Goal: Task Accomplishment & Management: Manage account settings

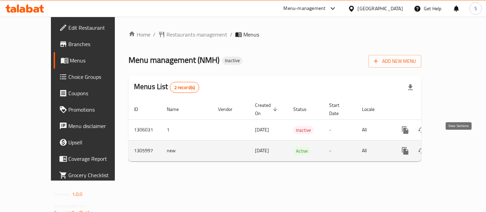
click at [458, 147] on icon "enhanced table" at bounding box center [454, 151] width 8 height 8
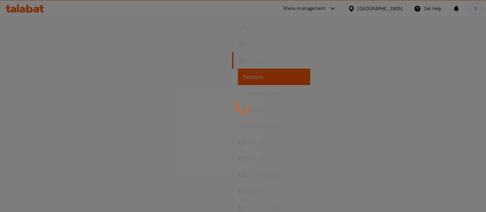
click at [458, 142] on div at bounding box center [243, 106] width 486 height 212
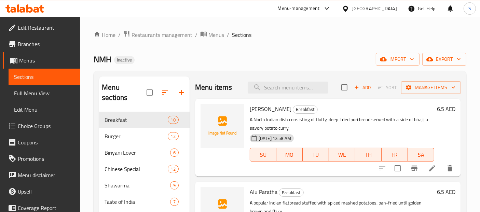
click at [55, 60] on span "Menus" at bounding box center [47, 60] width 56 height 8
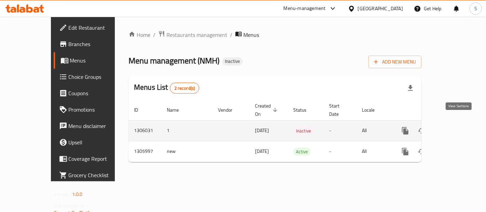
click at [458, 127] on icon "enhanced table" at bounding box center [454, 131] width 8 height 8
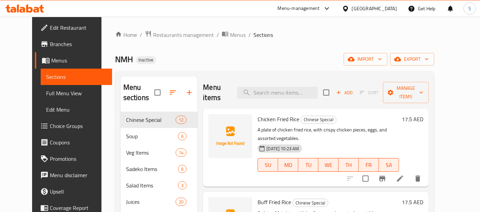
click at [51, 57] on span "Menus" at bounding box center [79, 60] width 56 height 8
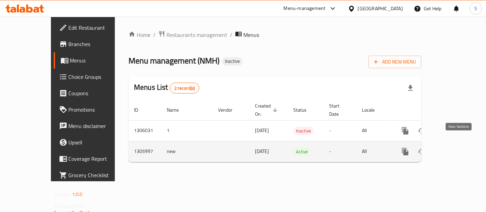
click at [458, 148] on icon "enhanced table" at bounding box center [454, 152] width 8 height 8
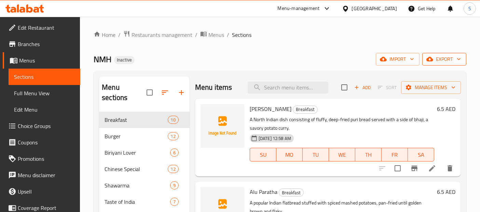
click at [458, 57] on icon "button" at bounding box center [458, 59] width 7 height 7
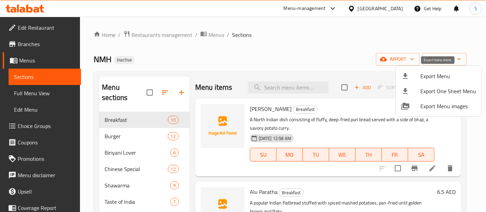
click at [436, 69] on li "Export Menu" at bounding box center [439, 76] width 86 height 15
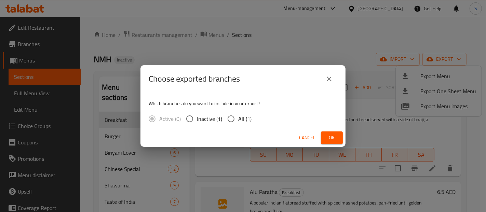
click at [239, 120] on span "All (1)" at bounding box center [244, 119] width 13 height 8
click at [238, 120] on input "All (1)" at bounding box center [231, 119] width 14 height 14
radio input "true"
click at [329, 138] on span "Ok" at bounding box center [331, 138] width 11 height 9
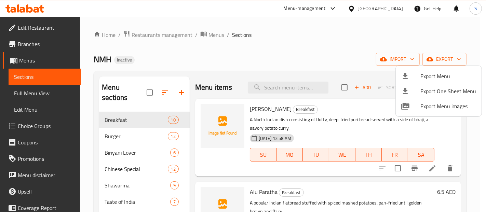
click at [37, 92] on div at bounding box center [243, 106] width 486 height 212
click at [37, 92] on span "Full Menu View" at bounding box center [44, 93] width 61 height 8
click at [41, 93] on span "Full Menu View" at bounding box center [44, 93] width 61 height 8
click at [41, 92] on span "Full Menu View" at bounding box center [44, 93] width 61 height 8
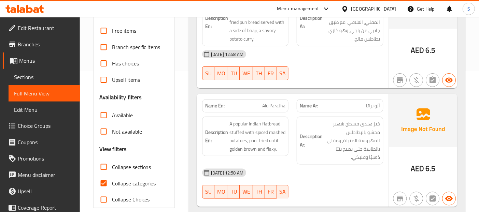
scroll to position [152, 0]
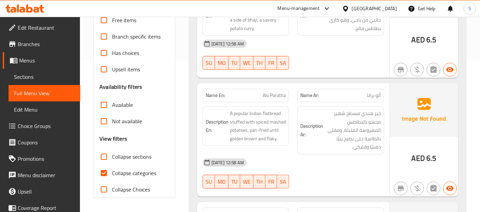
click at [113, 176] on span "Collapse categories" at bounding box center [134, 173] width 44 height 8
click at [112, 176] on input "Collapse categories" at bounding box center [104, 173] width 16 height 16
checkbox input "false"
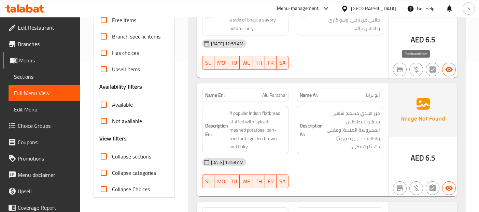
scroll to position [0, 0]
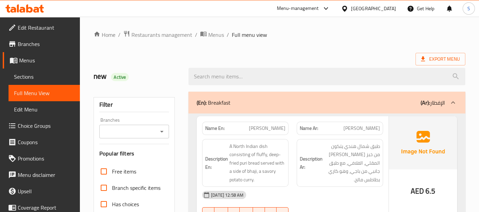
click at [368, 59] on div "Export Menu" at bounding box center [280, 59] width 372 height 13
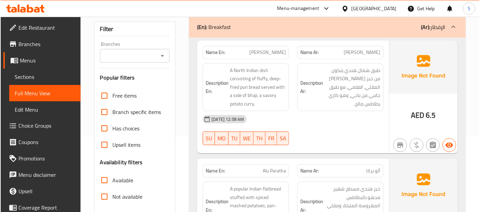
scroll to position [91, 0]
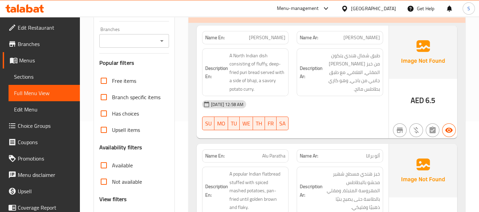
click at [354, 94] on div "Description Ar: طبق شمال هندي يتكون من خبز [PERSON_NAME] المقلي، الفلافي، مع طب…" at bounding box center [340, 72] width 95 height 56
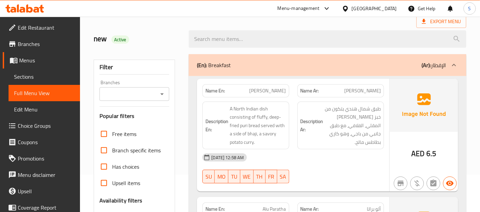
scroll to position [95, 0]
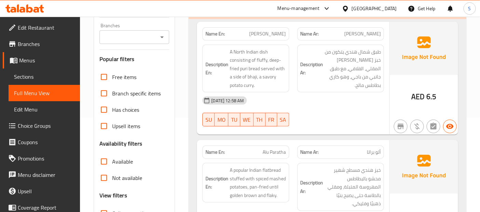
click at [412, 84] on div "AED 6.5" at bounding box center [423, 78] width 68 height 113
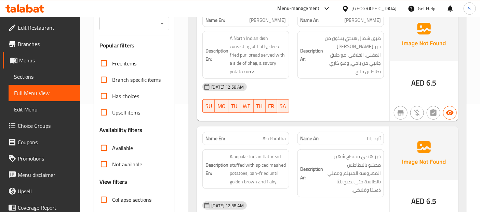
scroll to position [110, 0]
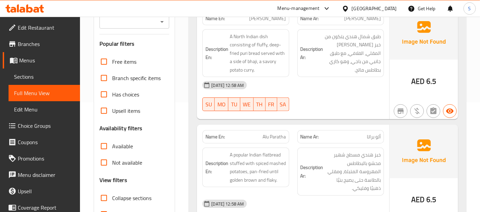
click at [397, 84] on div "AED 6.5" at bounding box center [423, 62] width 68 height 113
click at [303, 72] on div "Description Ar: طبق شمال هندي يتكون من خبز [PERSON_NAME] المقلي، الفلافي، مع طب…" at bounding box center [340, 53] width 95 height 56
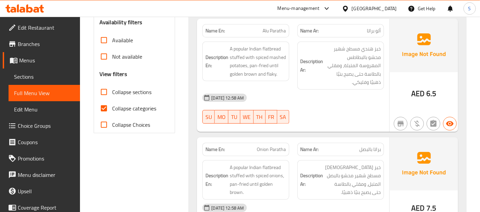
scroll to position [231, 0]
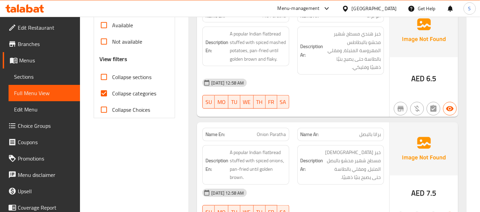
click at [323, 81] on div "[DATE] 12:58 AM" at bounding box center [292, 83] width 189 height 16
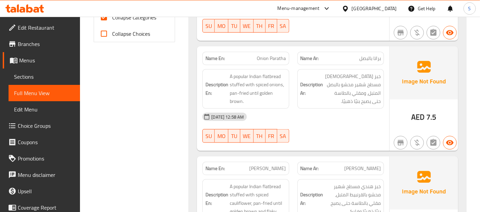
scroll to position [322, 0]
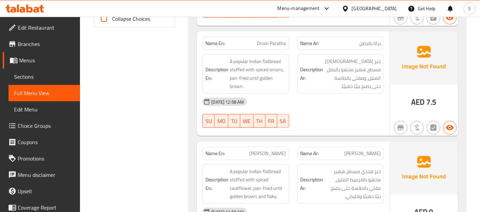
click at [418, 99] on span "AED" at bounding box center [417, 102] width 13 height 13
click at [349, 99] on div "[DATE] 12:58 AM" at bounding box center [292, 102] width 189 height 16
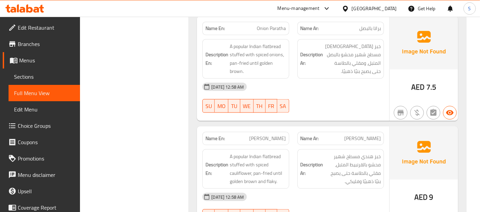
click at [288, 75] on div "Description En: A popular Indian flatbread stuffed with spiced onions, pan-frie…" at bounding box center [245, 59] width 86 height 40
click at [374, 101] on div "17-08-2025 12:58 AM SU MO TU WE TH FR SA" at bounding box center [292, 98] width 189 height 38
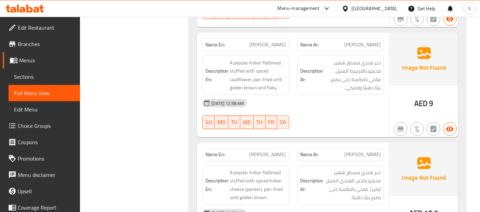
scroll to position [444, 0]
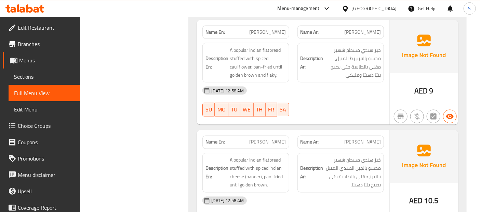
click at [300, 87] on div "[DATE] 12:58 AM" at bounding box center [292, 91] width 189 height 16
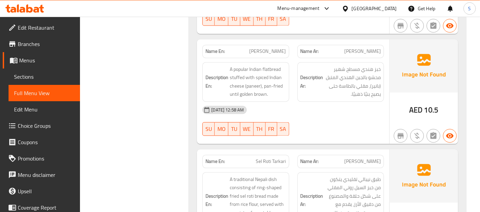
scroll to position [550, 0]
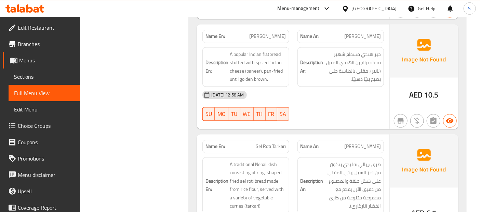
click at [379, 99] on div "[DATE] 12:58 AM" at bounding box center [292, 95] width 189 height 16
click at [405, 98] on div "AED 10.5" at bounding box center [423, 76] width 68 height 105
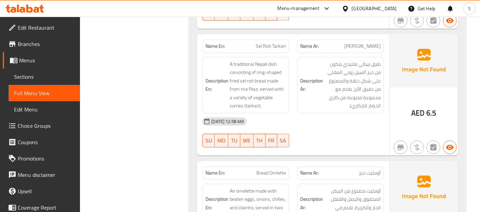
scroll to position [651, 0]
click at [405, 98] on div "AED 6.5" at bounding box center [423, 94] width 68 height 122
click at [457, 87] on div "AED 6.5" at bounding box center [423, 94] width 68 height 122
click at [412, 86] on div "AED 6.5" at bounding box center [423, 94] width 68 height 122
click at [292, 107] on div "Description En: A traditional Nepali dish consisting of ring-shaped fried sel r…" at bounding box center [245, 84] width 95 height 65
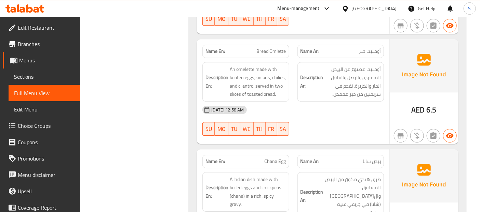
scroll to position [773, 0]
click at [286, 97] on div "Description En: An omelette made with beaten eggs, onions, chilies, and cilantr…" at bounding box center [245, 82] width 86 height 40
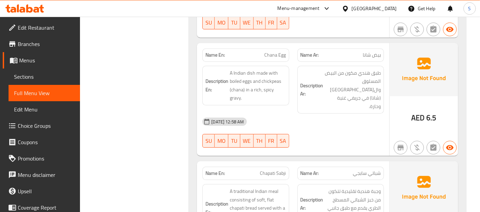
scroll to position [894, 0]
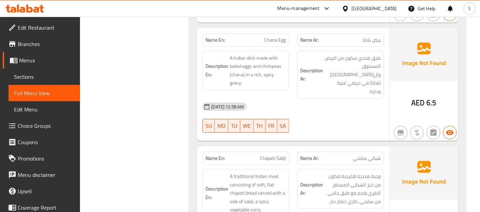
click at [393, 125] on div at bounding box center [400, 133] width 16 height 16
click at [392, 91] on div "AED 6.5" at bounding box center [423, 84] width 68 height 113
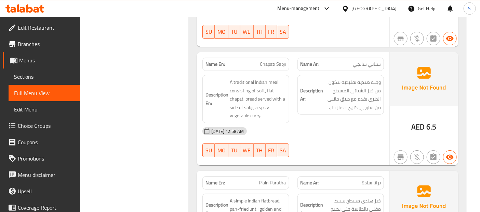
scroll to position [1000, 0]
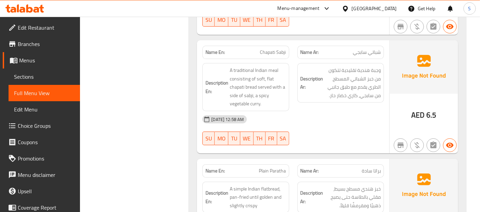
click at [357, 111] on div "17-08-2025 12:58 AM SU MO TU WE TH FR SA" at bounding box center [292, 130] width 189 height 38
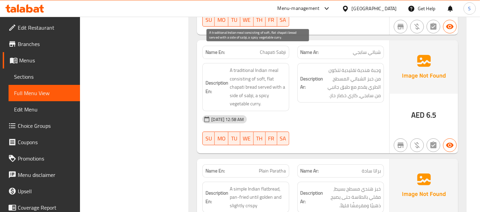
click at [270, 78] on span "A traditional Indian meal consisting of soft, flat chapati bread served with a …" at bounding box center [258, 87] width 56 height 42
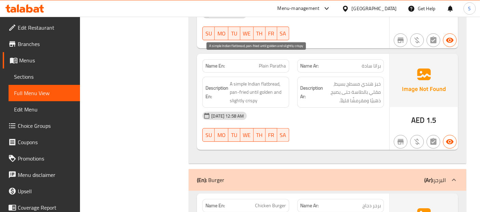
scroll to position [1107, 0]
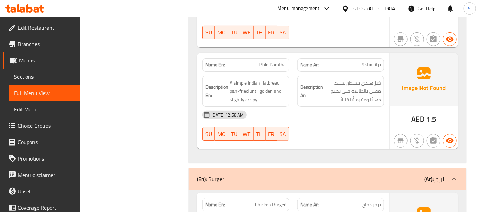
click at [385, 107] on div "[DATE] 12:58 AM" at bounding box center [292, 115] width 189 height 16
click at [353, 107] on div "[DATE] 12:58 AM" at bounding box center [292, 115] width 189 height 16
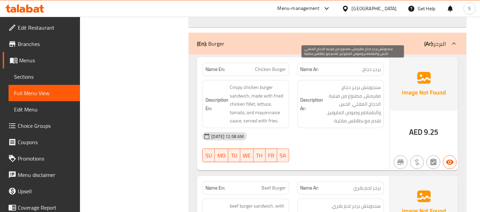
scroll to position [1243, 0]
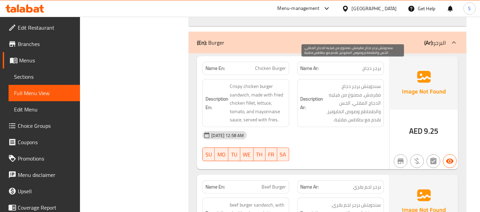
click at [332, 85] on span "سندويتش برجر دجاج مقرمش، مصنوع من فيليه الدجاج المقلي، الخس والطماطم وصوص الماي…" at bounding box center [352, 103] width 56 height 42
click at [356, 82] on span "سندويتش برجر دجاج مقرمش، مصنوع من فيليه الدجاج المقلي، الخس والطماطم وصوص الماي…" at bounding box center [352, 103] width 56 height 42
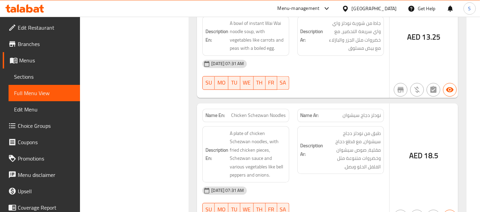
scroll to position [22180, 0]
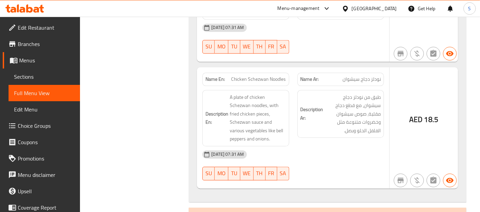
scroll to position [22226, 0]
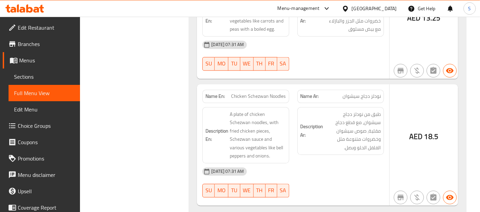
scroll to position [22206, 0]
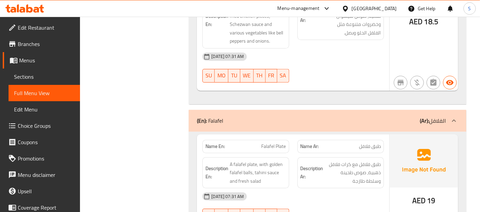
scroll to position [22312, 0]
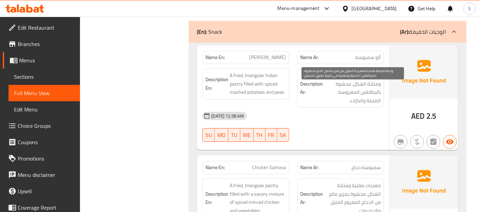
scroll to position [22555, 0]
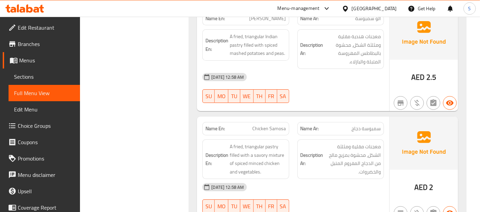
scroll to position [22574, 0]
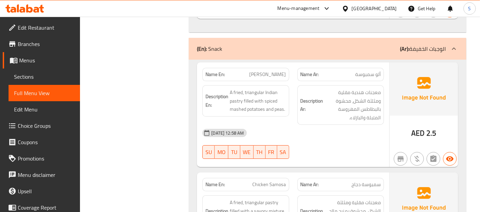
scroll to position [22517, 0]
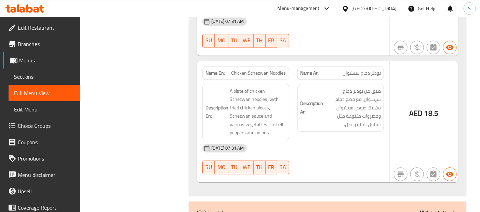
scroll to position [22220, 0]
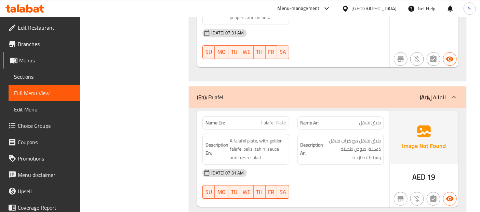
scroll to position [22340, 0]
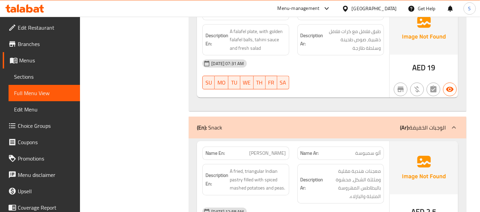
scroll to position [22447, 0]
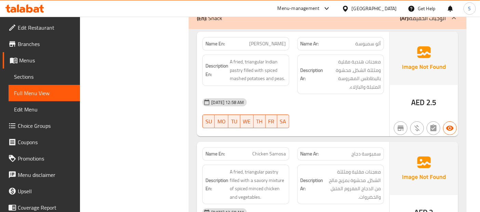
scroll to position [22569, 0]
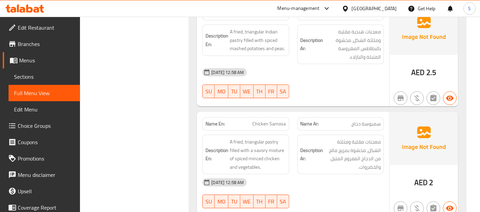
scroll to position [22584, 0]
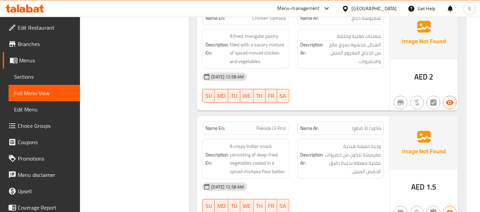
scroll to position [22690, 0]
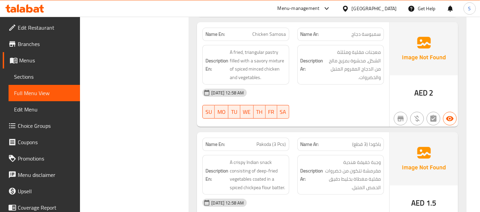
scroll to position [22688, 0]
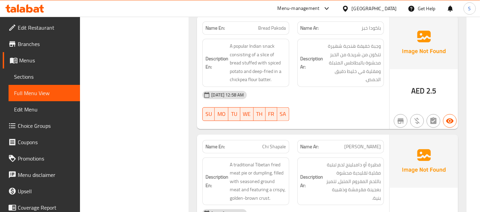
scroll to position [22915, 0]
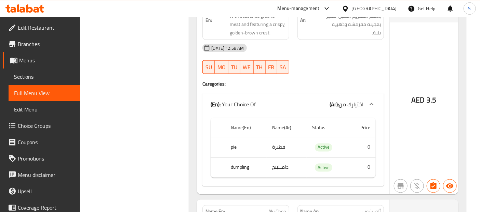
scroll to position [23067, 0]
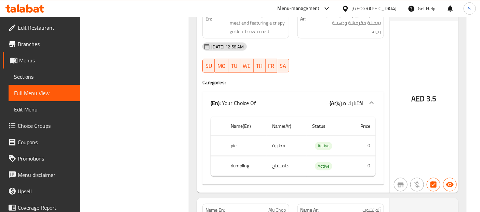
drag, startPoint x: 368, startPoint y: 142, endPoint x: 363, endPoint y: 157, distance: 15.3
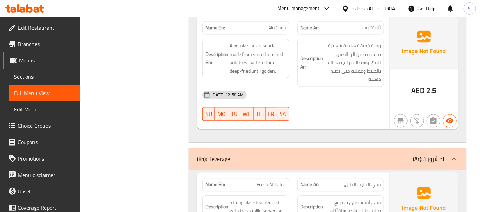
scroll to position [23250, 0]
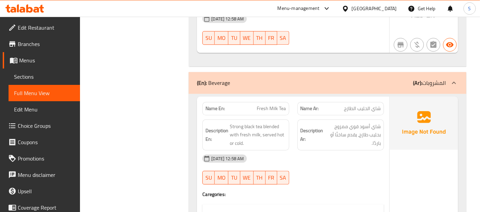
scroll to position [23342, 0]
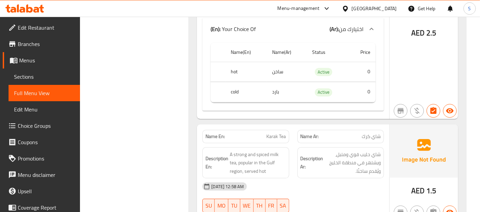
scroll to position [23506, 0]
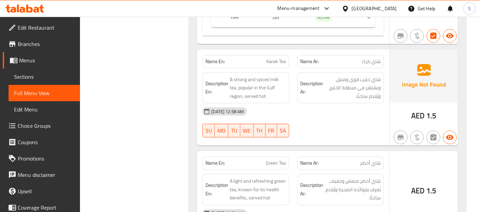
scroll to position [23588, 0]
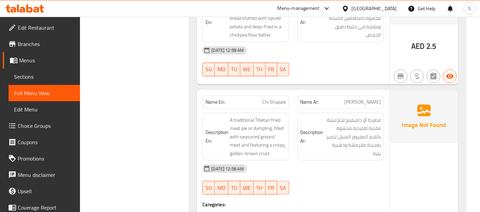
scroll to position [22926, 0]
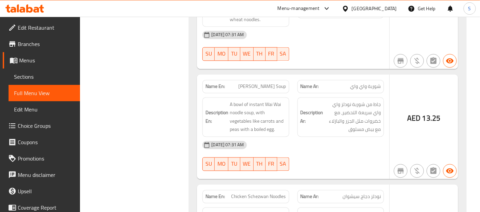
scroll to position [22072, 0]
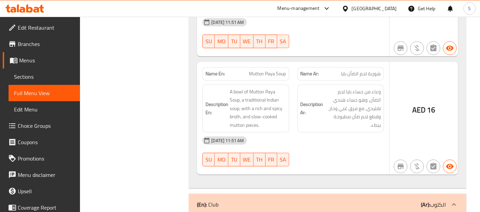
scroll to position [7384, 0]
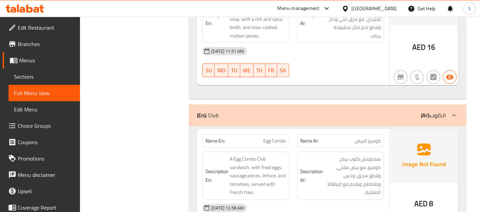
scroll to position [7289, 0]
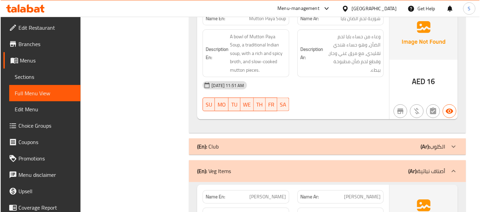
scroll to position [7251, 0]
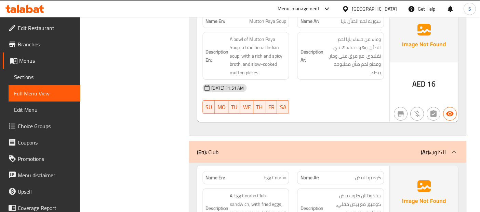
scroll to position [15755, 0]
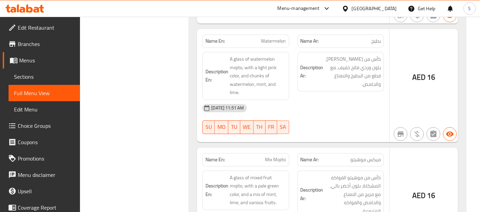
scroll to position [15825, 0]
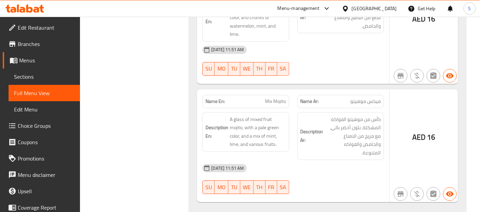
scroll to position [15882, 0]
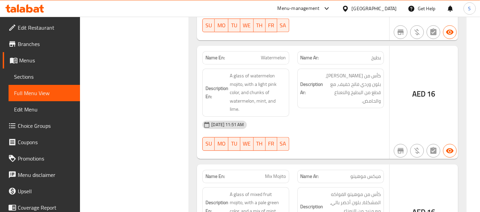
scroll to position [15793, 0]
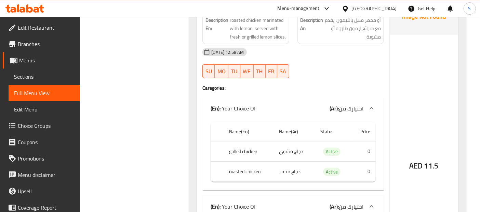
scroll to position [7224, 0]
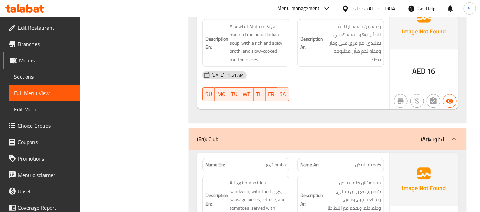
scroll to position [7281, 0]
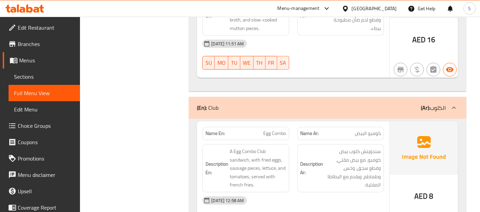
scroll to position [7296, 0]
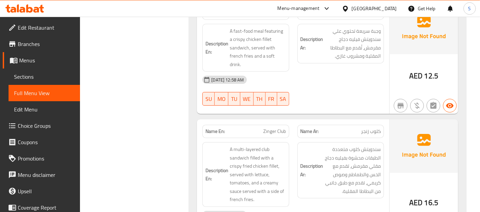
scroll to position [7536, 0]
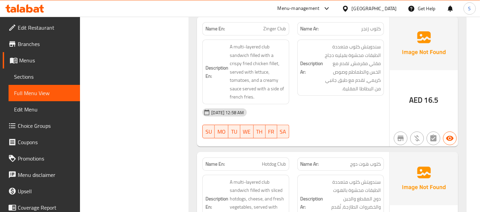
scroll to position [7638, 0]
copy span "Club"
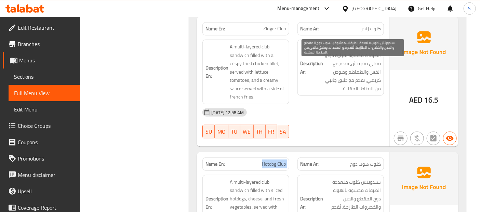
click at [336, 178] on span "سندويتش كلوب متعددة الطبقات محشوة بالهوت دوج المقطع والجبن والخضروات الطازجة، ت…" at bounding box center [352, 203] width 56 height 50
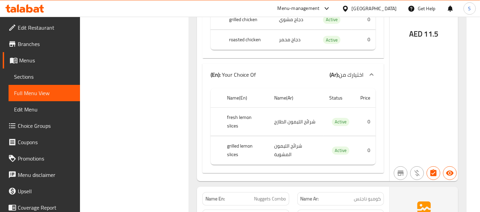
scroll to position [16297, 0]
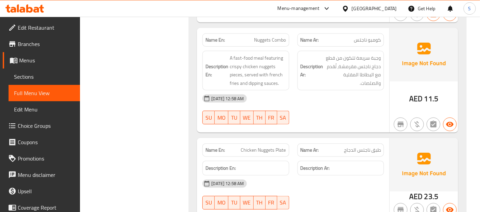
scroll to position [16433, 0]
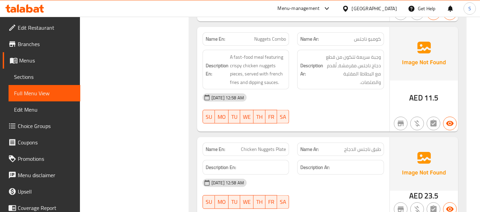
click at [216, 8] on div "Menu-management United Arab Emirates Get Help S" at bounding box center [240, 8] width 480 height 16
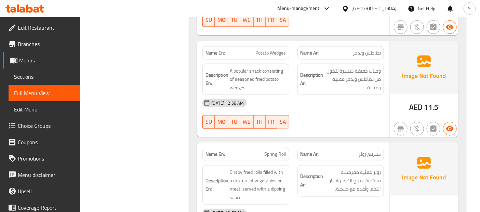
scroll to position [16617, 0]
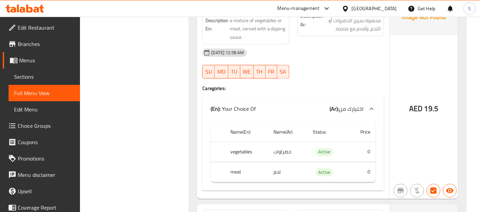
scroll to position [16788, 0]
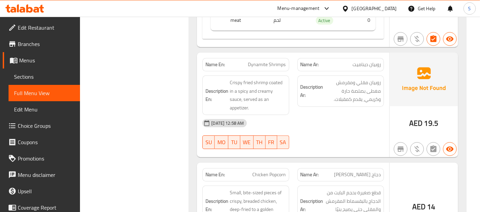
scroll to position [16882, 0]
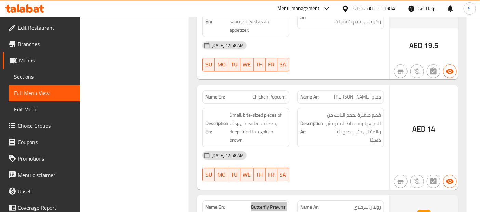
scroll to position [17009, 0]
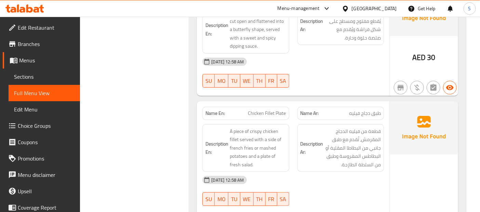
scroll to position [17249, 0]
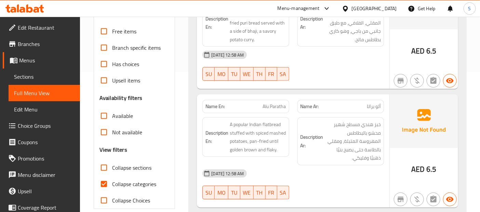
click at [352, 72] on div "17-08-2025 12:58 AM SU MO TU WE TH FR SA" at bounding box center [292, 66] width 189 height 38
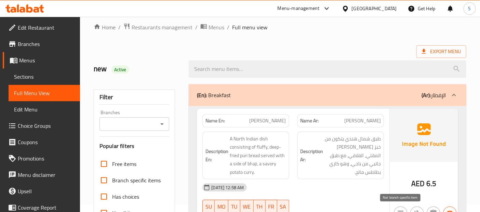
scroll to position [0, 0]
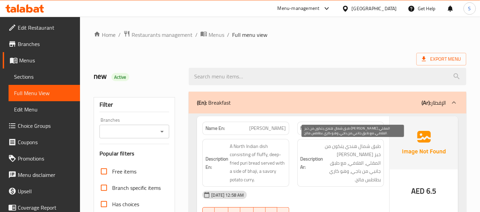
click at [365, 146] on span "طبق شمال هندي يتكون من خبز [PERSON_NAME] المقلي، الفلافي، مع طبق جانبي من باجي،…" at bounding box center [352, 163] width 56 height 42
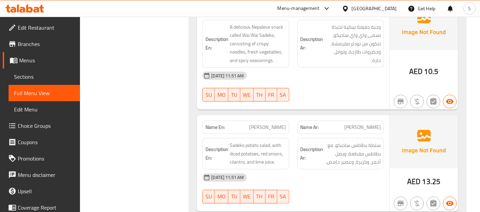
scroll to position [10843, 0]
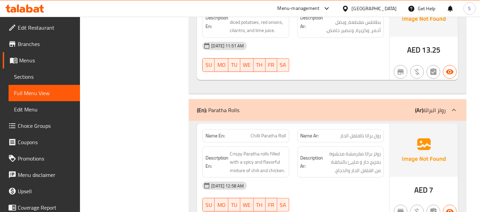
scroll to position [10970, 0]
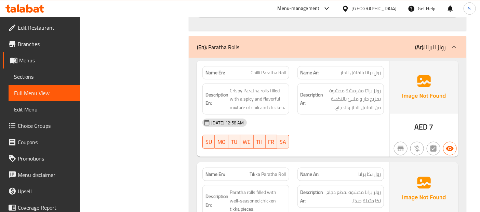
scroll to position [11031, 0]
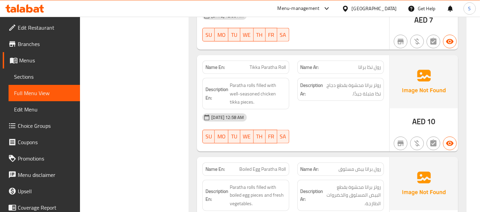
scroll to position [11152, 0]
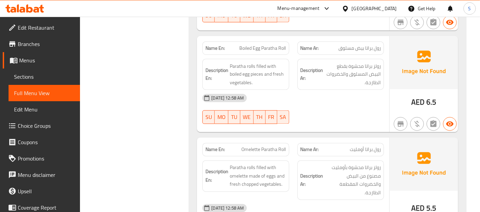
scroll to position [11274, 0]
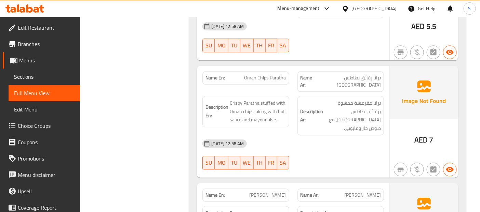
scroll to position [11456, 0]
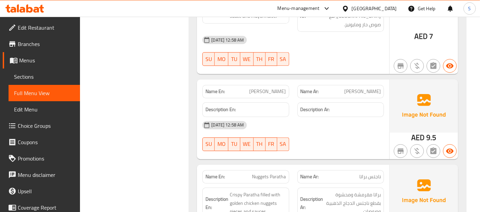
scroll to position [11547, 0]
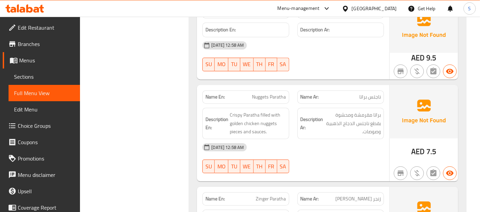
scroll to position [11638, 0]
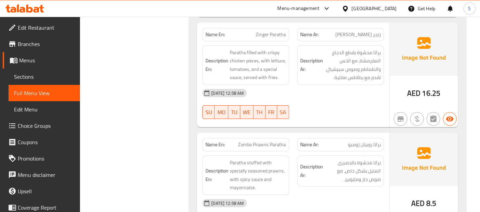
scroll to position [11790, 0]
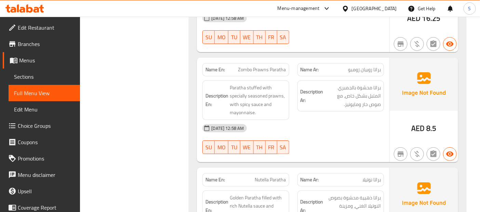
scroll to position [11866, 0]
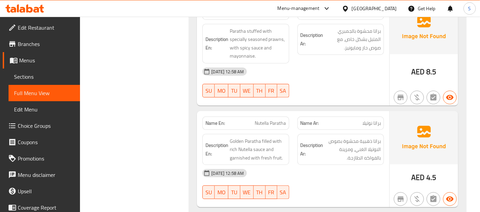
scroll to position [11923, 0]
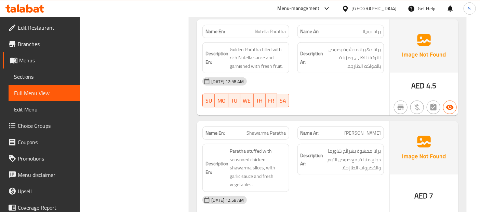
scroll to position [12013, 0]
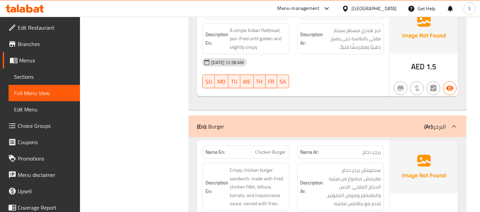
scroll to position [1165, 0]
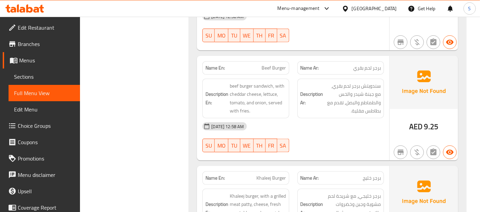
scroll to position [1363, 0]
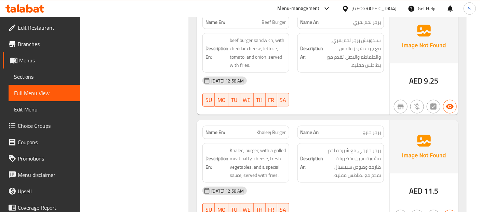
scroll to position [1424, 0]
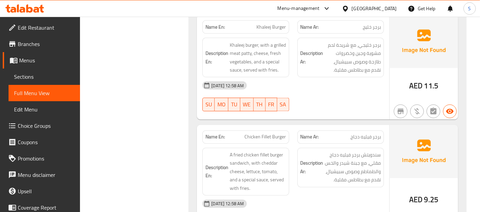
scroll to position [1515, 0]
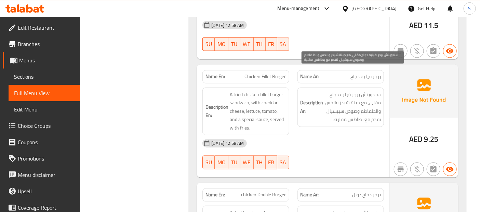
scroll to position [1575, 0]
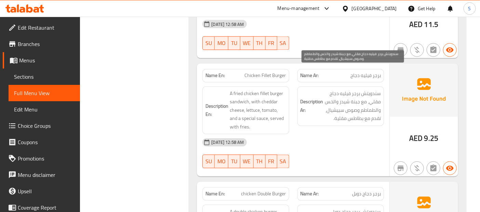
click at [376, 99] on span "سندويتش برجر فيليه دجاج مقلي، مع جبنة شيدر والخس والطماطم وصوص سبيشيال، تقدم مع…" at bounding box center [352, 106] width 56 height 33
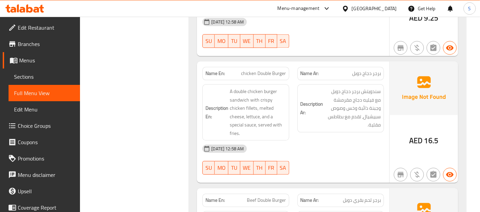
scroll to position [1697, 0]
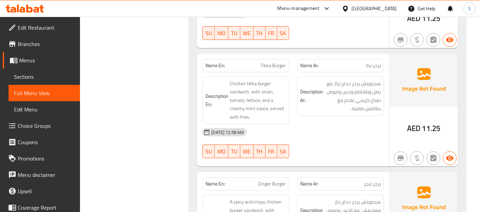
scroll to position [2071, 0]
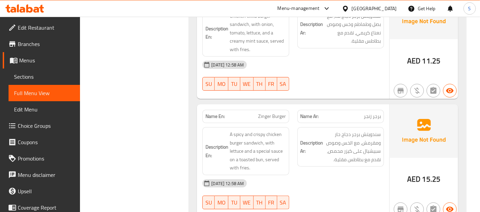
scroll to position [2131, 0]
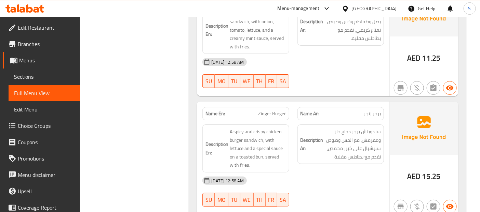
copy span "Zinger Burger"
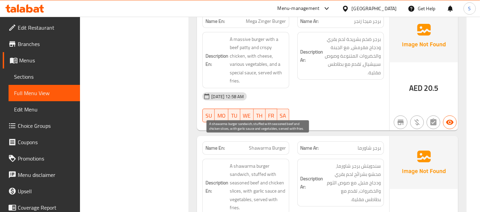
scroll to position [2343, 0]
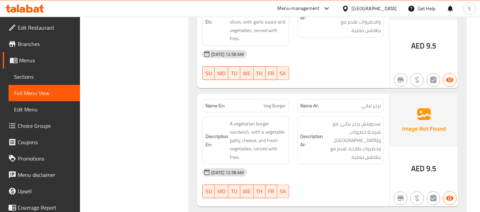
scroll to position [2530, 0]
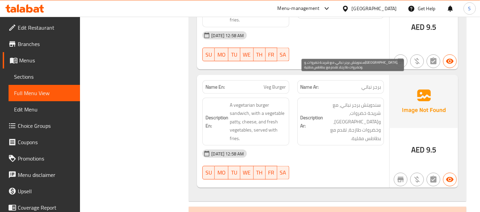
click at [362, 101] on span "سندويتش برجر نباتي، مع شريحة خضروات، و[GEOGRAPHIC_DATA]، وخضروات طازجة، تقدم مع…" at bounding box center [352, 122] width 56 height 42
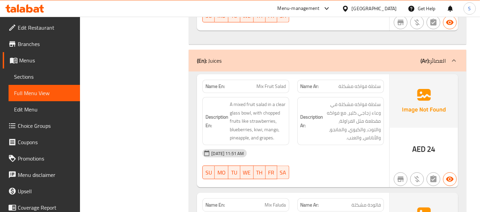
scroll to position [13317, 0]
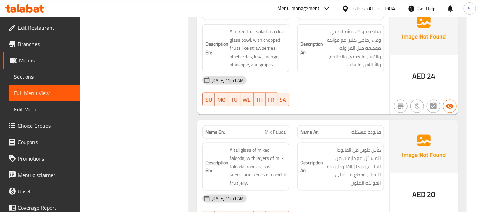
drag, startPoint x: 352, startPoint y: 147, endPoint x: 357, endPoint y: 140, distance: 8.8
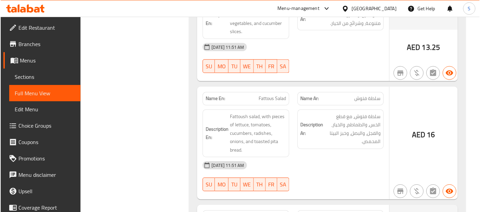
scroll to position [12399, 0]
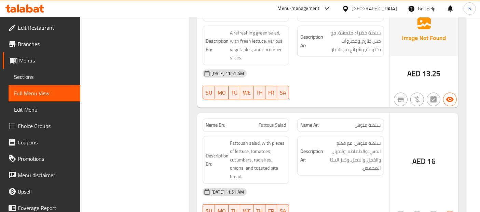
click at [37, 24] on span "Edit Restaurant" at bounding box center [46, 28] width 57 height 8
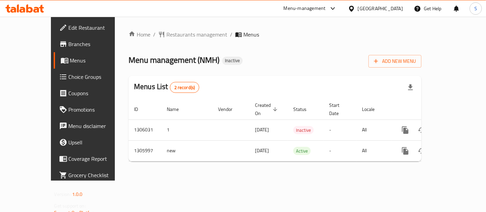
click at [178, 180] on div "Home / Restaurants management / Menus Menu management ( NMH ) Inactive Add New …" at bounding box center [275, 99] width 320 height 164
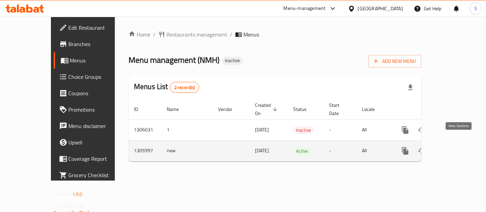
click at [455, 147] on icon "enhanced table" at bounding box center [454, 151] width 8 height 8
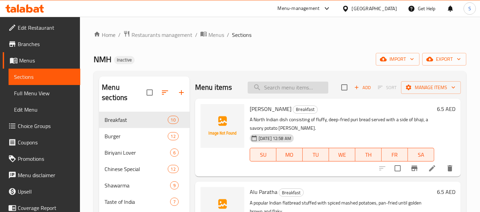
click at [275, 90] on input "search" at bounding box center [288, 88] width 81 height 12
paste input "Hotdog Club"
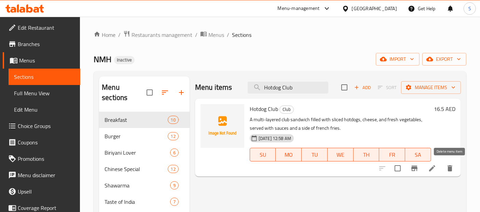
click at [450, 167] on icon "delete" at bounding box center [449, 168] width 5 height 6
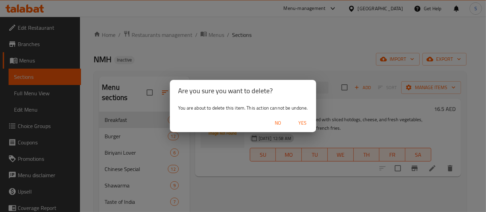
click at [299, 123] on span "Yes" at bounding box center [302, 123] width 16 height 9
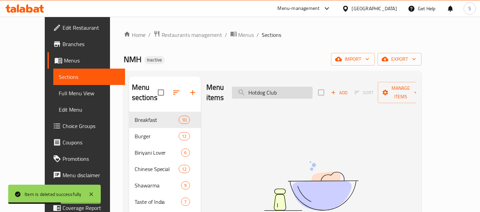
click at [273, 87] on input "Hotdog Club" at bounding box center [272, 93] width 81 height 12
paste input "Zinker"
click at [275, 88] on input "Zinker Club" at bounding box center [272, 93] width 81 height 12
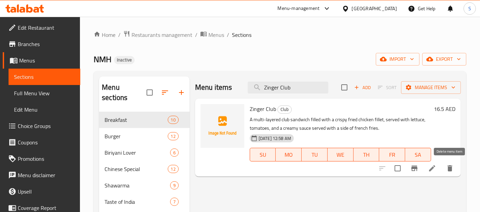
click at [450, 164] on icon "delete" at bounding box center [450, 168] width 8 height 8
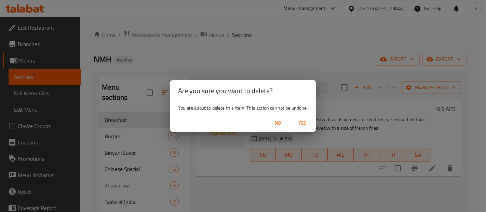
click at [303, 123] on span "Yes" at bounding box center [302, 123] width 16 height 9
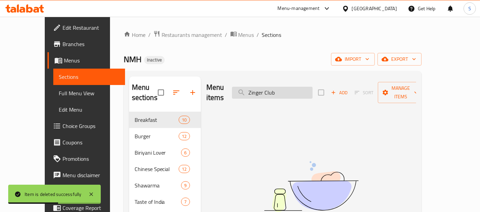
click at [293, 87] on input "Zinger Club" at bounding box center [272, 93] width 81 height 12
paste input "tterfly Praw"
type input "tterfly Praw"
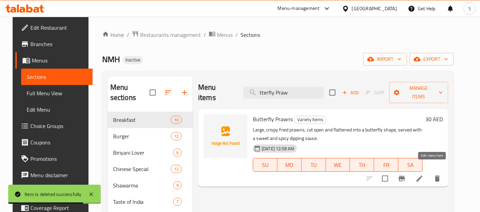
click at [424, 175] on icon at bounding box center [419, 179] width 8 height 8
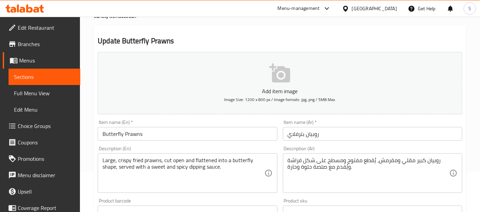
scroll to position [44, 0]
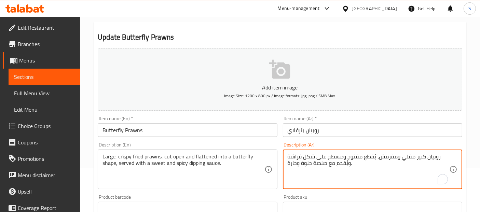
paste textarea "لتغميس"
type textarea "روبيان كبير مقلي ومقرمش، يُقطع مفتوح ومسطح على شكل فراشة ويُقدم مع صلصة التغميس…"
click at [335, 127] on input "روبيان بترفلاي" at bounding box center [372, 130] width 179 height 14
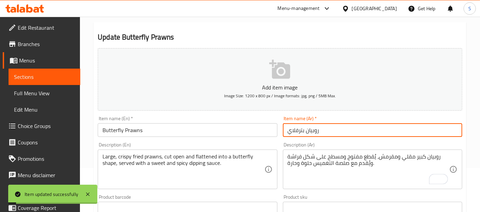
click at [48, 73] on span "Sections" at bounding box center [44, 77] width 61 height 8
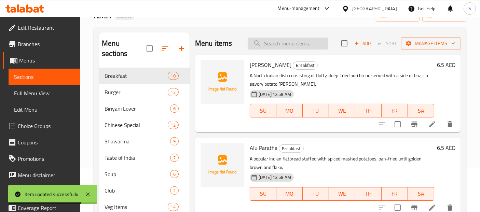
click at [281, 42] on input "search" at bounding box center [288, 44] width 81 height 12
paste input "Zinger Burger"
type input "Zinger Burger"
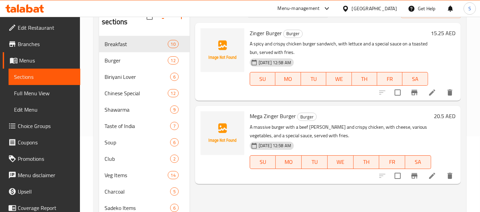
scroll to position [69, 0]
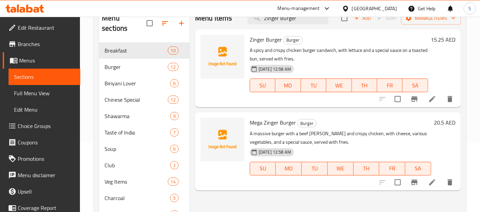
click at [434, 103] on li at bounding box center [432, 99] width 19 height 12
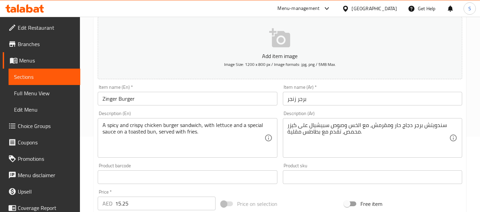
scroll to position [76, 0]
click at [53, 74] on span "Sections" at bounding box center [44, 77] width 61 height 8
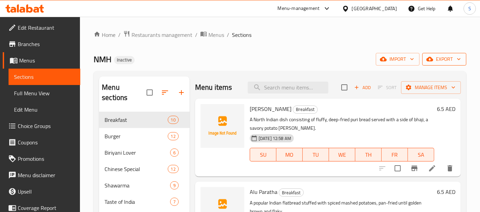
click at [440, 60] on span "export" at bounding box center [444, 59] width 33 height 9
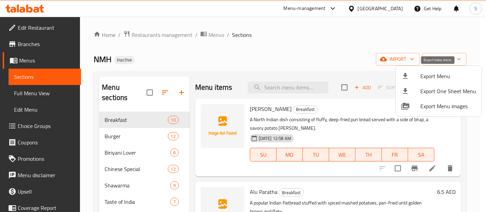
click at [417, 76] on div at bounding box center [410, 76] width 19 height 8
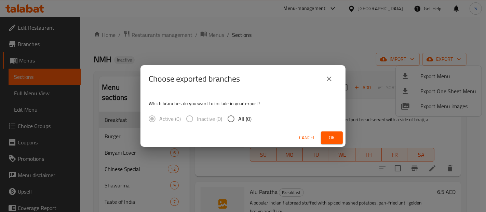
click at [236, 119] on input "All (0)" at bounding box center [231, 119] width 14 height 14
radio input "true"
click at [336, 140] on span "Ok" at bounding box center [331, 138] width 11 height 9
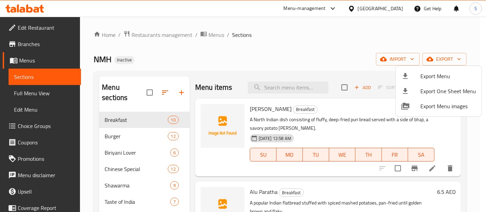
click at [243, 52] on div at bounding box center [243, 106] width 486 height 212
